Goal: Task Accomplishment & Management: Manage account settings

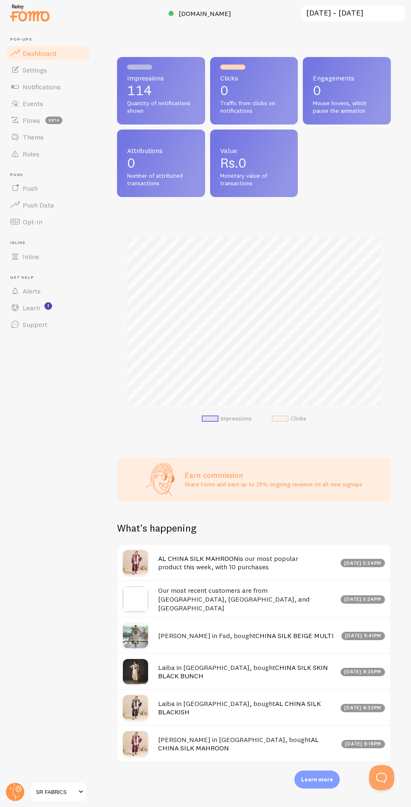
click at [42, 88] on span "Notifications" at bounding box center [42, 87] width 38 height 8
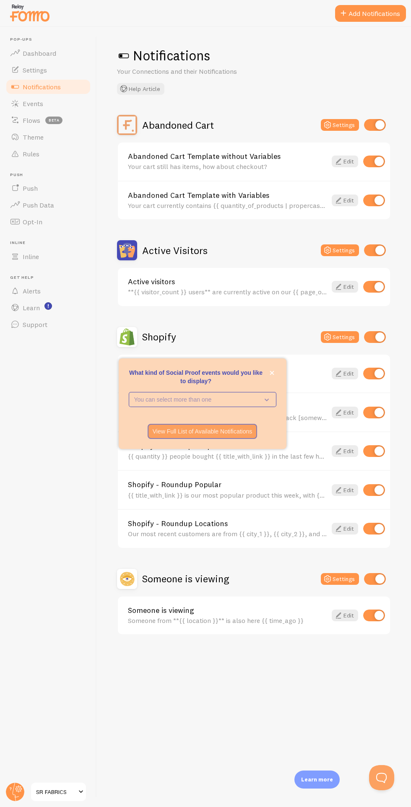
click at [277, 404] on div "What kind of Social Proof events would you like to display? You can select more…" at bounding box center [203, 403] width 168 height 91
click at [375, 529] on input "checkbox" at bounding box center [374, 529] width 22 height 12
checkbox input "false"
click at [272, 375] on icon "close," at bounding box center [271, 373] width 4 height 4
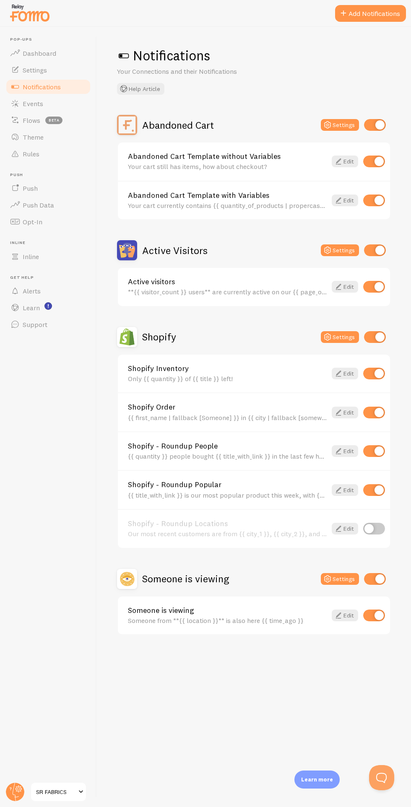
click at [379, 373] on input "checkbox" at bounding box center [374, 374] width 22 height 12
checkbox input "false"
click at [374, 620] on input "checkbox" at bounding box center [374, 615] width 22 height 12
checkbox input "false"
click at [379, 287] on input "checkbox" at bounding box center [374, 287] width 22 height 12
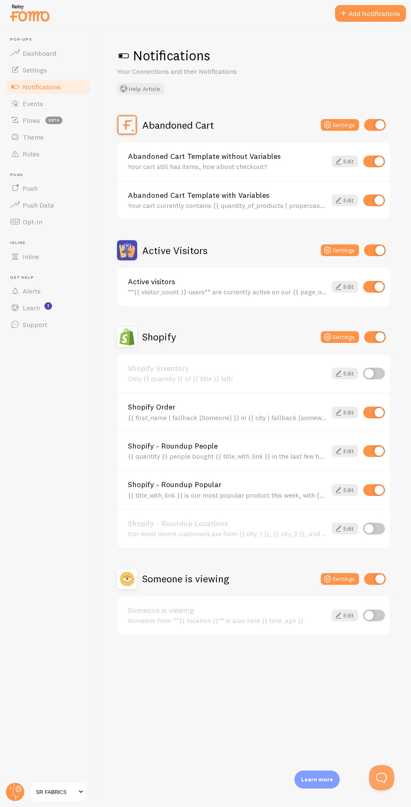
checkbox input "false"
click at [379, 451] on input "checkbox" at bounding box center [374, 451] width 22 height 12
checkbox input "false"
click at [36, 49] on span "Dashboard" at bounding box center [40, 53] width 34 height 8
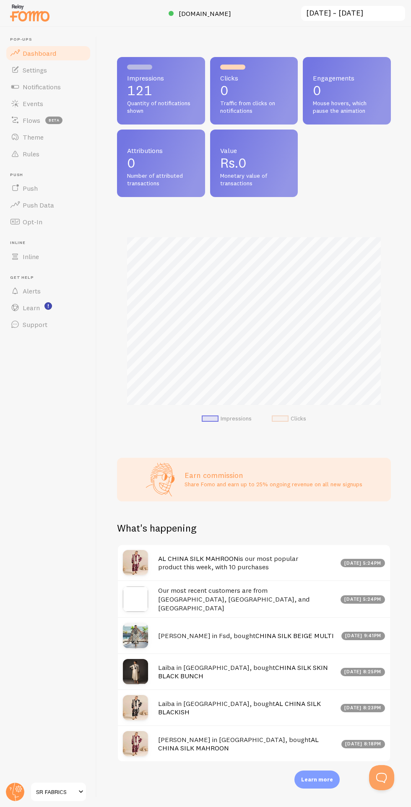
scroll to position [220, 274]
click at [35, 792] on link "SR FABRICS" at bounding box center [58, 792] width 57 height 20
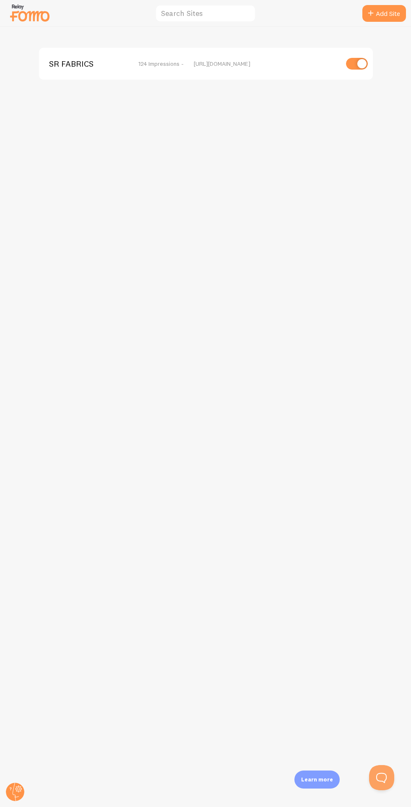
click at [39, 38] on div "SR FABRICS 124 Impressions - [URL][DOMAIN_NAME]" at bounding box center [205, 417] width 410 height 780
click at [45, 15] on img at bounding box center [30, 12] width 42 height 21
click at [30, 15] on img at bounding box center [30, 12] width 42 height 21
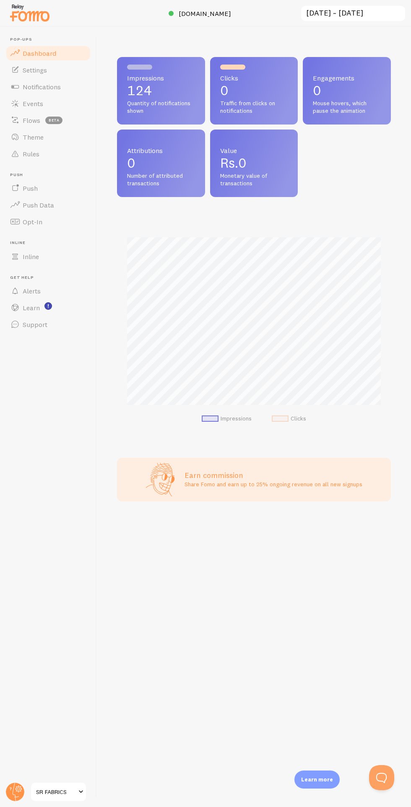
scroll to position [220, 274]
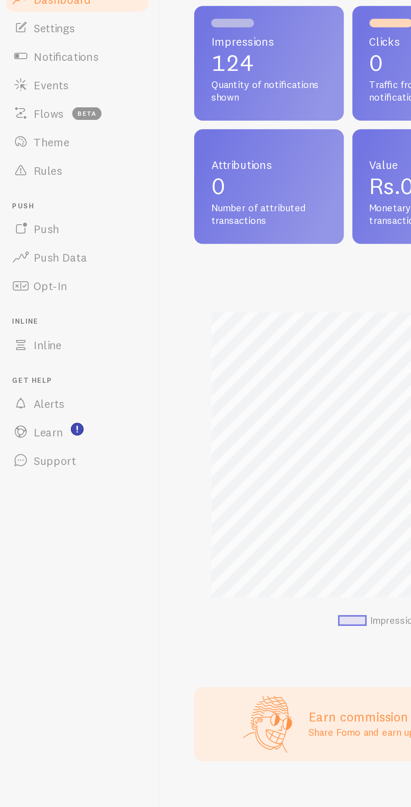
click at [50, 103] on link "Events" at bounding box center [48, 103] width 86 height 17
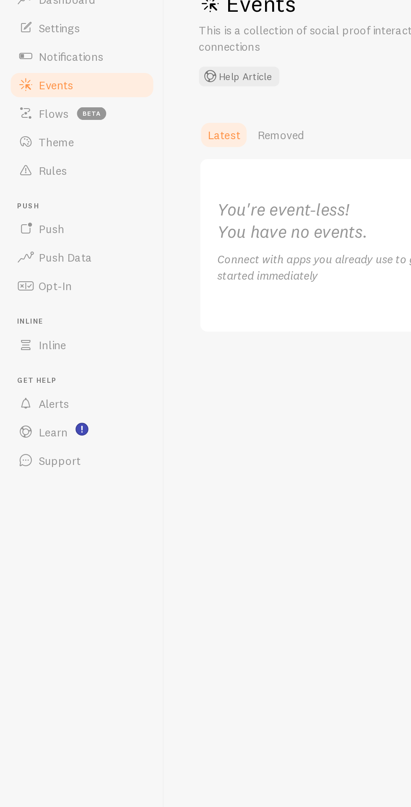
click at [77, 182] on link "Push" at bounding box center [48, 188] width 86 height 17
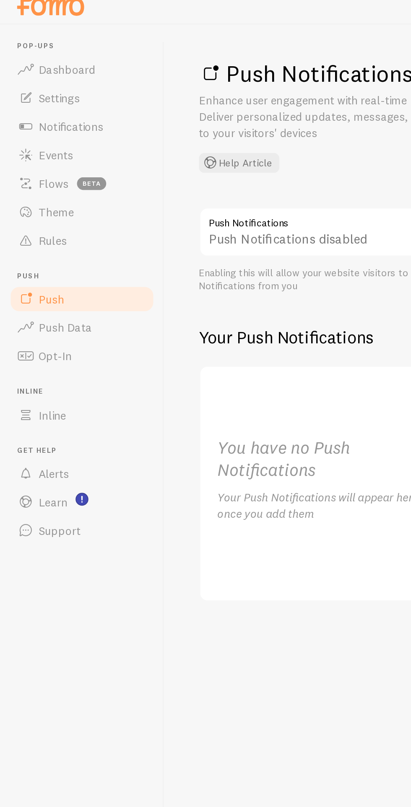
click at [64, 67] on link "Settings" at bounding box center [48, 70] width 86 height 17
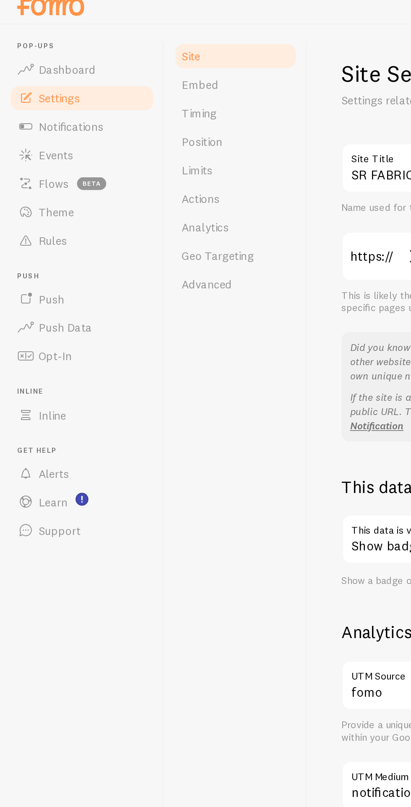
click at [140, 75] on link "Timing" at bounding box center [138, 78] width 73 height 17
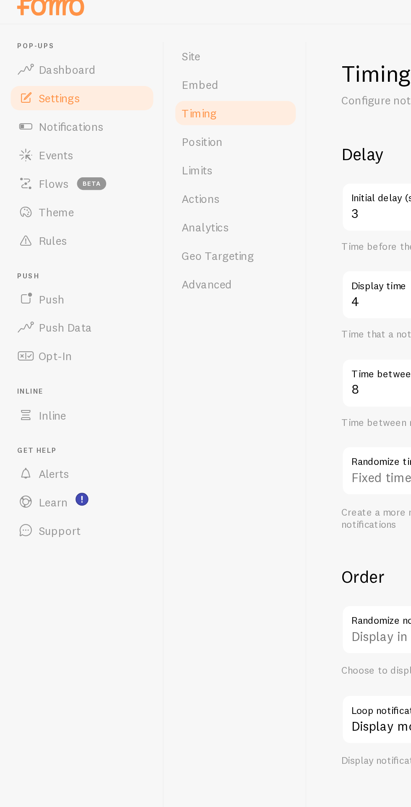
click at [57, 129] on link "Theme" at bounding box center [48, 137] width 86 height 17
click at [52, 127] on link "Flows beta" at bounding box center [48, 120] width 86 height 17
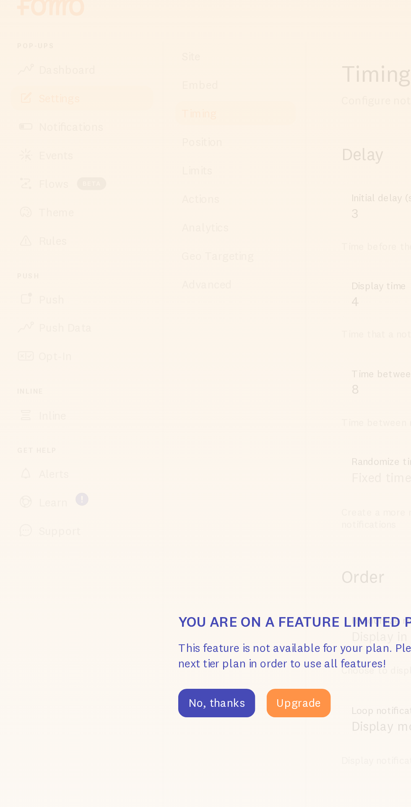
click at [126, 428] on button "No, thanks" at bounding box center [127, 425] width 45 height 17
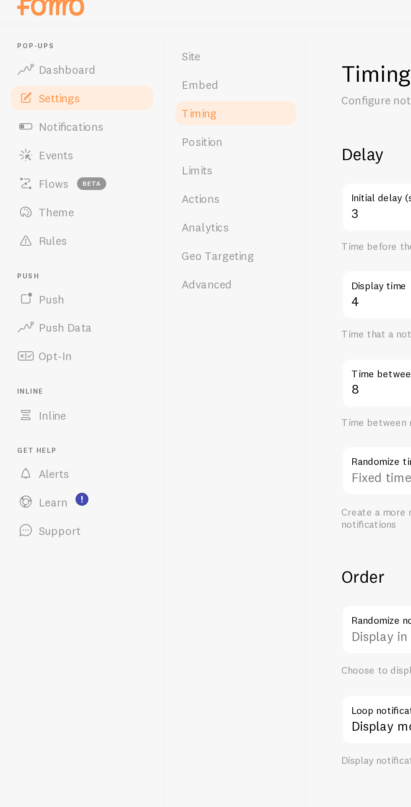
click at [34, 123] on span "Flows" at bounding box center [32, 120] width 18 height 8
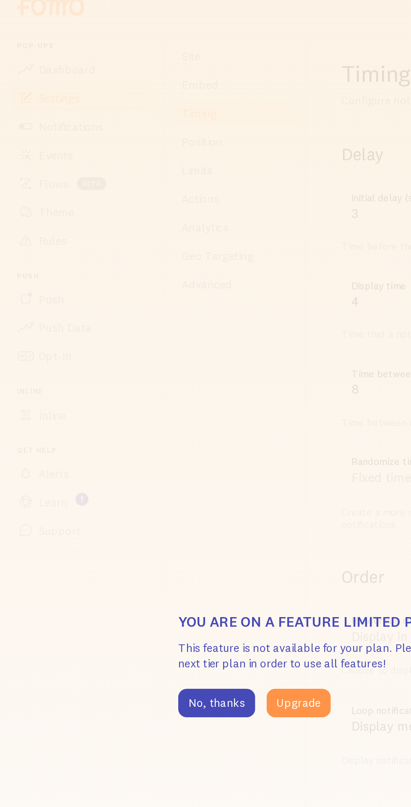
click at [173, 428] on button "Upgrade" at bounding box center [176, 425] width 38 height 17
